Goal: Task Accomplishment & Management: Use online tool/utility

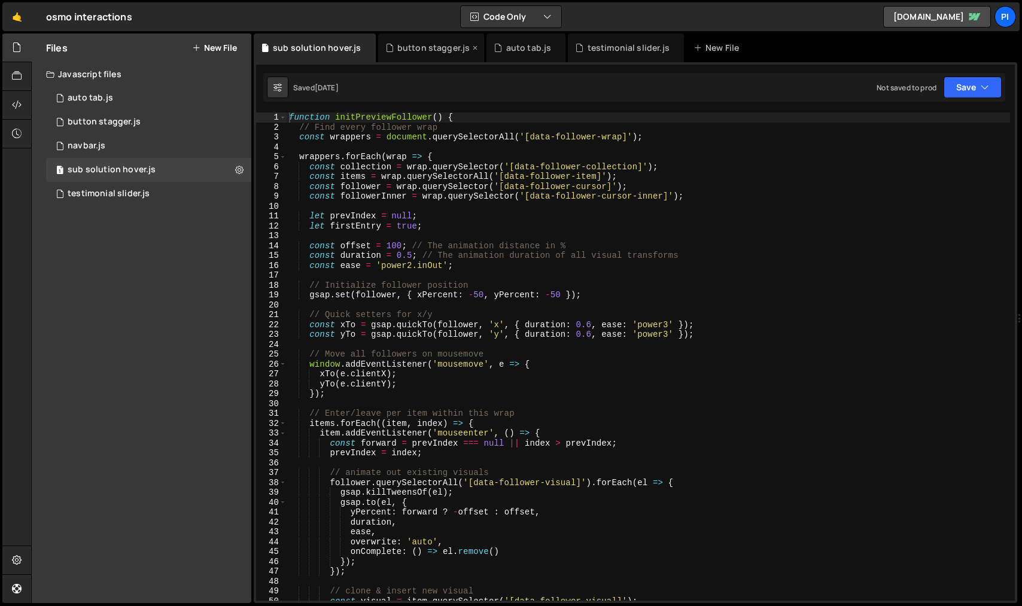
click at [471, 47] on icon at bounding box center [475, 48] width 8 height 12
click at [443, 48] on icon at bounding box center [447, 48] width 8 height 12
click at [517, 50] on div "New File" at bounding box center [528, 48] width 50 height 12
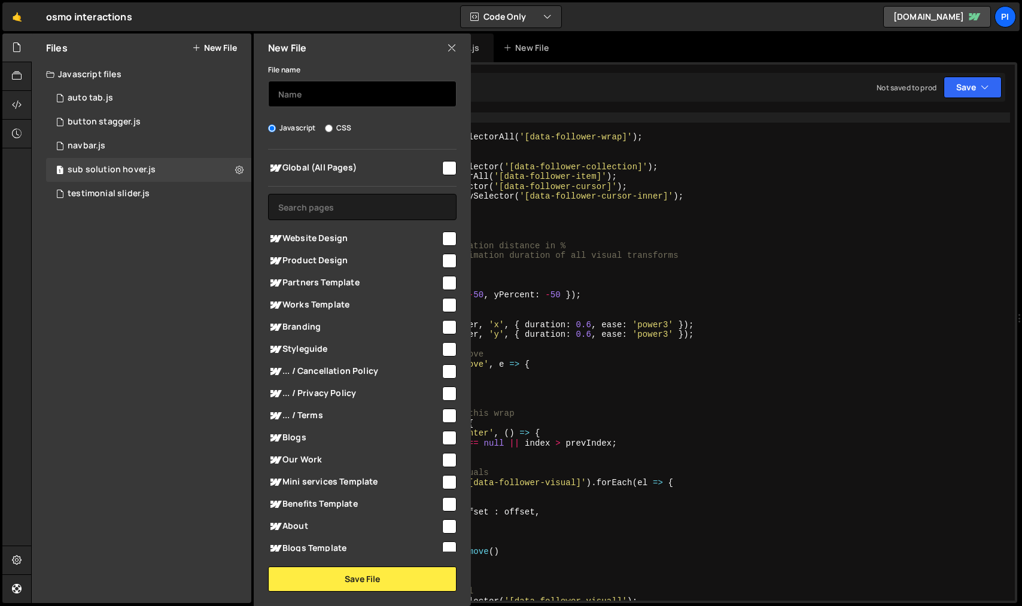
click at [406, 86] on input "text" at bounding box center [362, 94] width 188 height 26
type input "inertia move"
click at [444, 167] on input "checkbox" at bounding box center [449, 168] width 14 height 14
checkbox input "true"
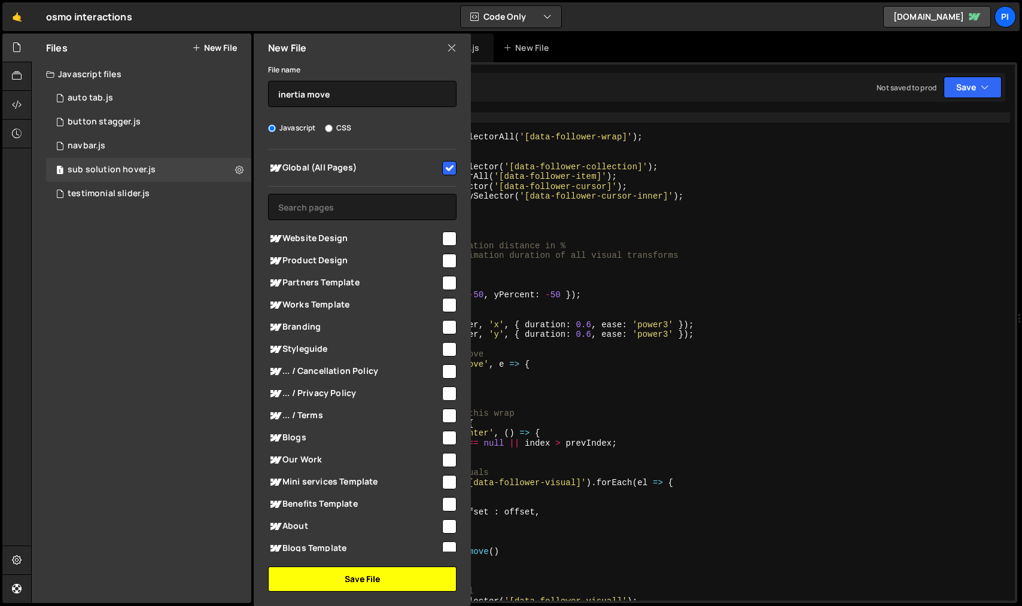
click at [356, 575] on button "Save File" at bounding box center [362, 578] width 188 height 25
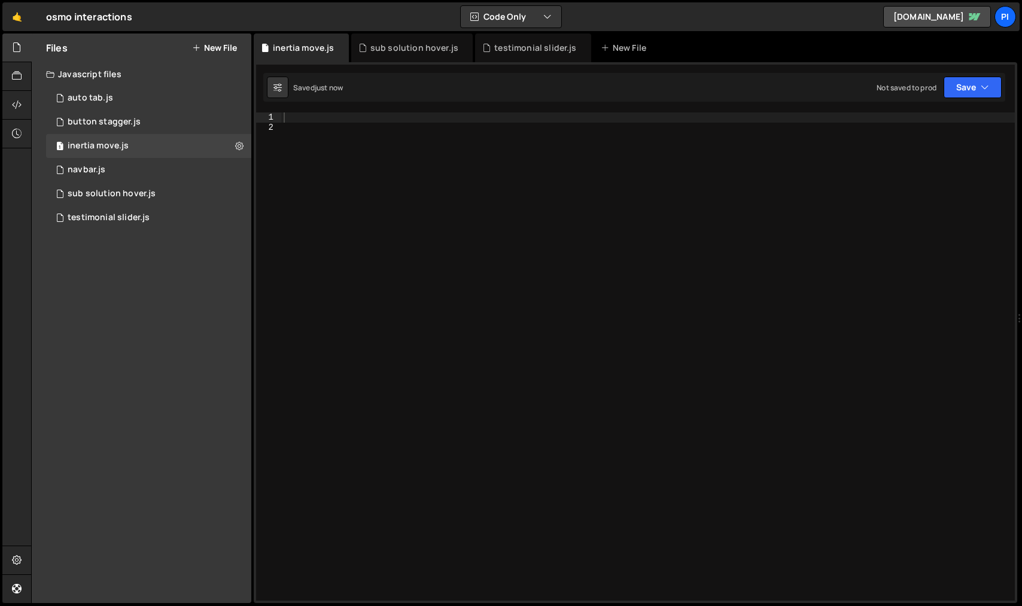
click at [381, 123] on div at bounding box center [647, 366] width 733 height 508
click at [381, 111] on div "XXXXXXXXXXXXXXXXXXXXXXXXXXXXXXXXXXXXXXXXXXXXXXXXXXXXXXXXXXXXXXXXXXXXXXXXXXXXXXX…" at bounding box center [635, 332] width 763 height 541
click at [379, 115] on div at bounding box center [647, 366] width 733 height 508
paste textarea "});"
type textarea "});"
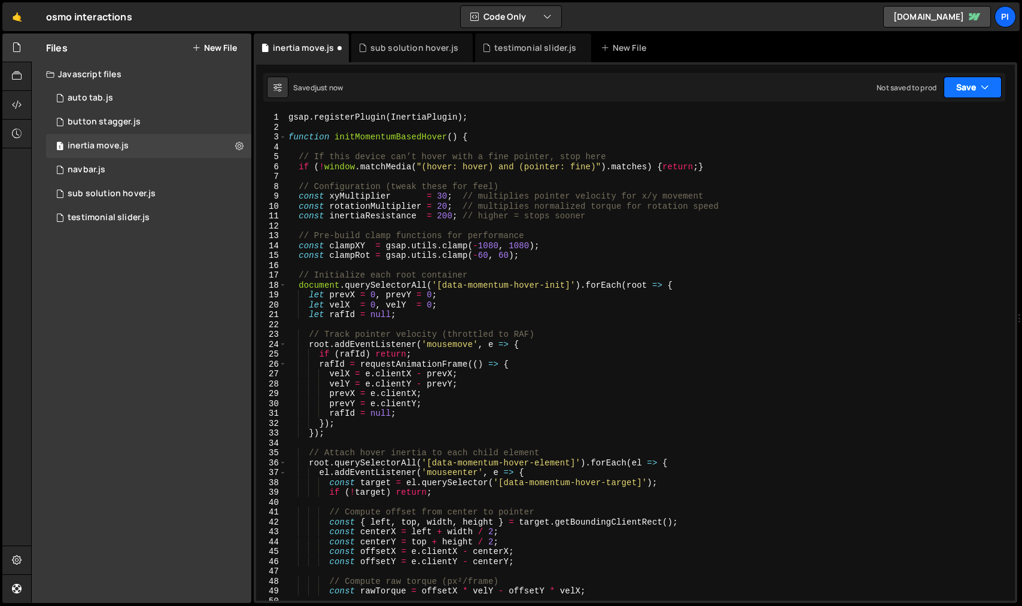
click at [986, 87] on icon "button" at bounding box center [984, 87] width 8 height 12
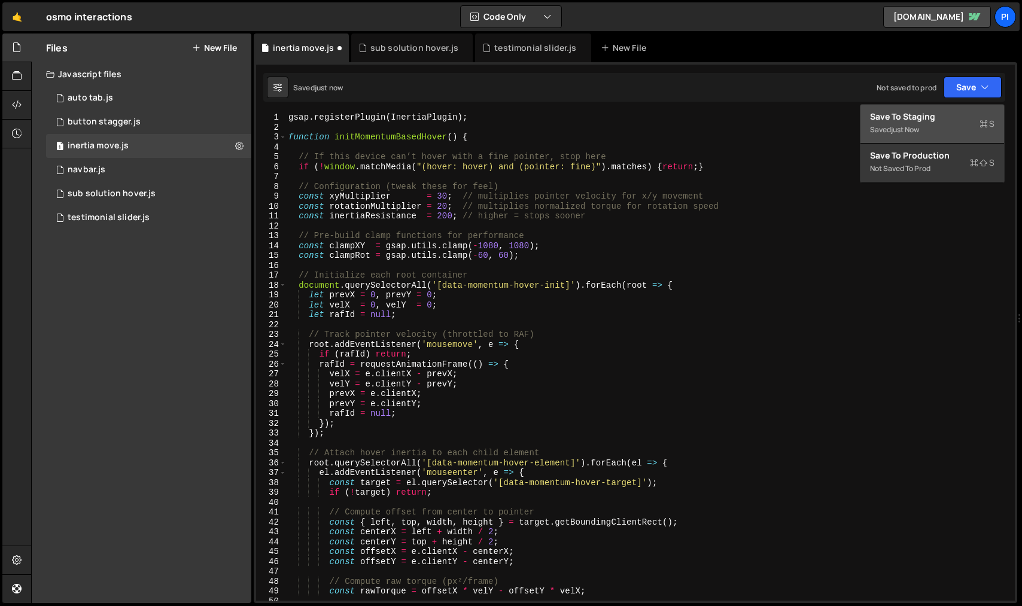
click at [959, 123] on div "Saved just now" at bounding box center [932, 130] width 124 height 14
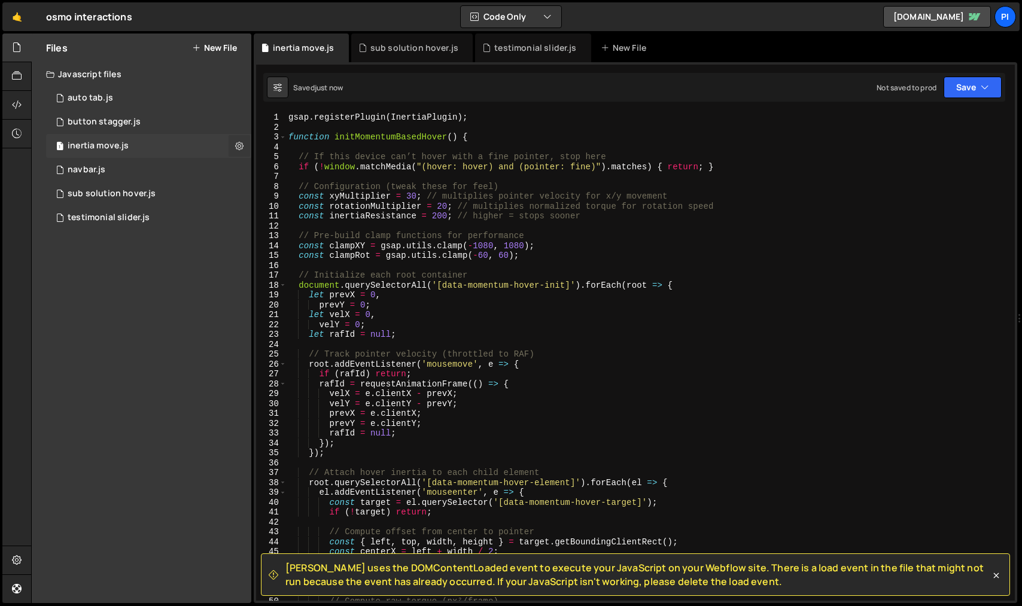
click at [240, 146] on icon at bounding box center [239, 145] width 8 height 11
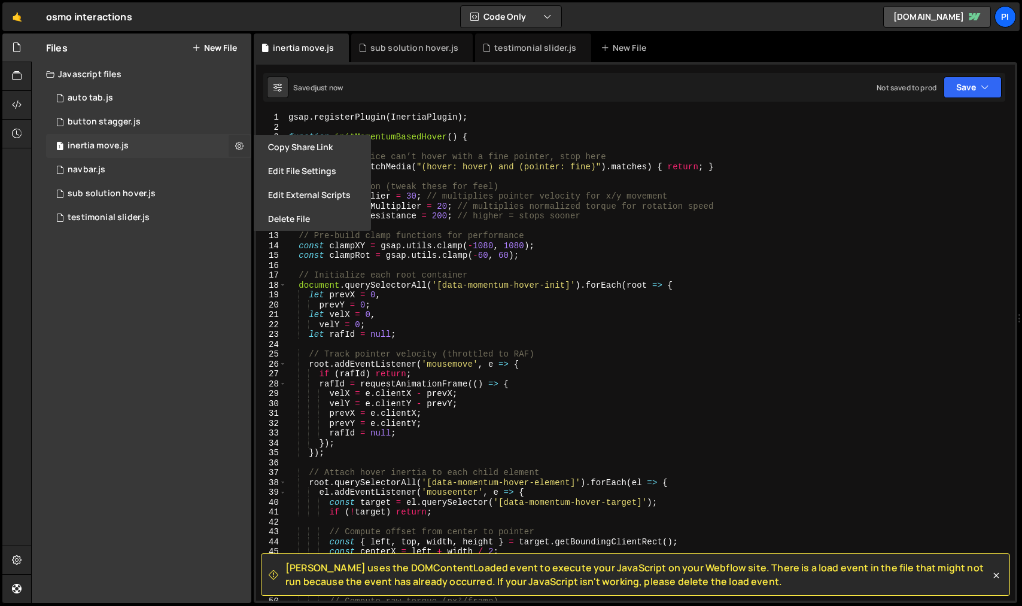
click at [240, 146] on icon at bounding box center [239, 145] width 8 height 11
click at [22, 101] on icon at bounding box center [17, 104] width 10 height 13
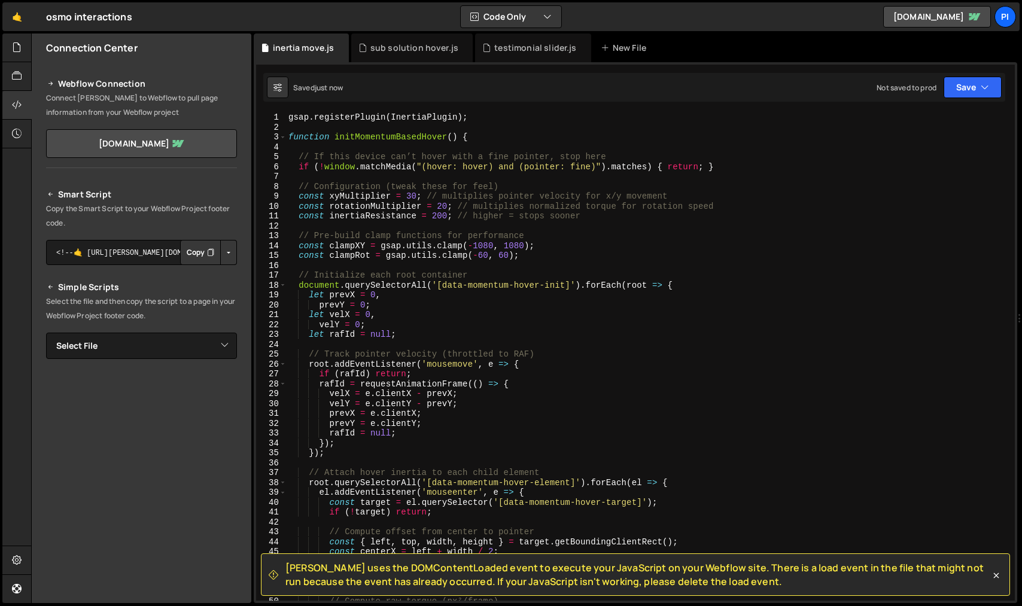
click at [224, 249] on button "Button group with nested dropdown" at bounding box center [228, 252] width 17 height 25
click at [216, 343] on select "Select File auto tab.js button stagger.js navbar.js sub solution hover.js testi…" at bounding box center [141, 346] width 191 height 26
select select "45221"
click at [46, 333] on select "Select File auto tab.js button stagger.js navbar.js sub solution hover.js testi…" at bounding box center [141, 346] width 191 height 26
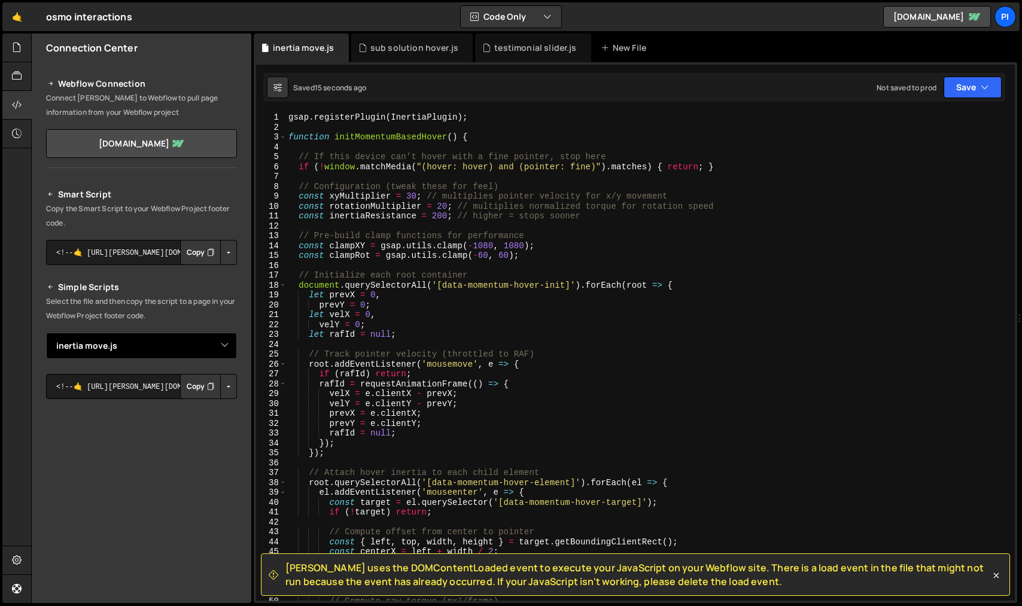
scroll to position [19, 0]
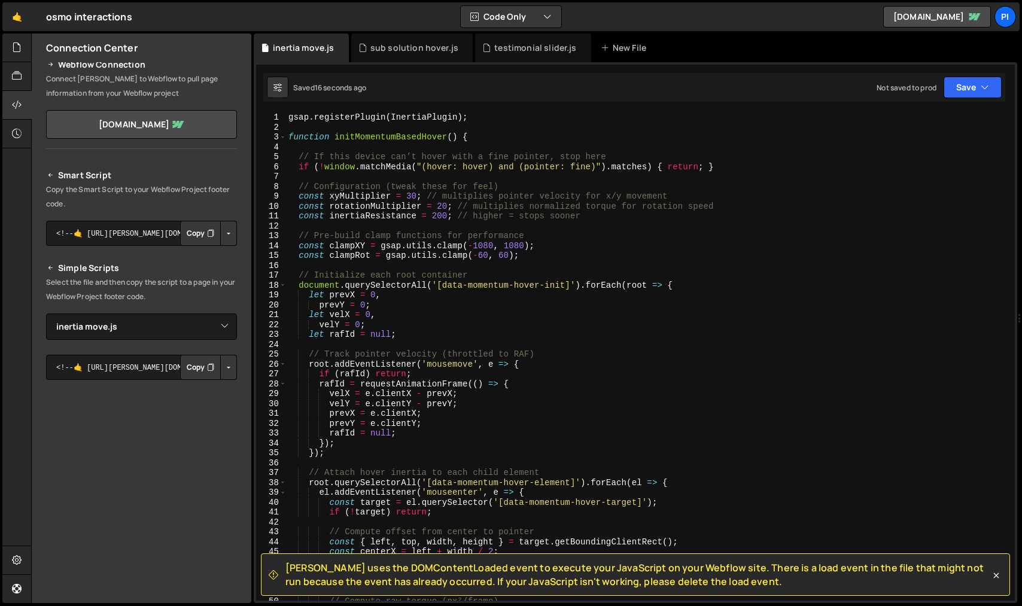
click at [225, 372] on button "Button group with nested dropdown" at bounding box center [228, 367] width 17 height 25
click at [217, 394] on link "Copy Staging js" at bounding box center [186, 390] width 99 height 17
